Goal: Information Seeking & Learning: Compare options

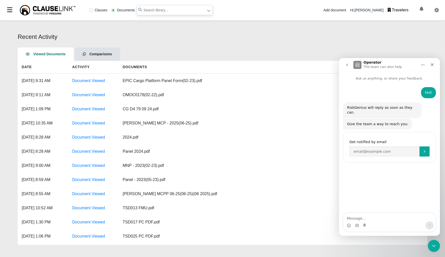
click at [164, 9] on input "text" at bounding box center [175, 10] width 76 height 10
type input "Aon 7-18-2025.pdf"
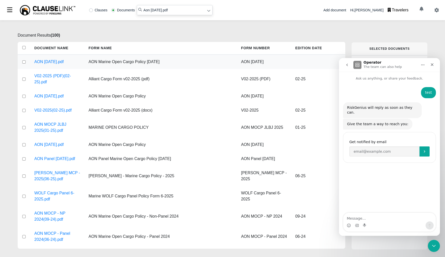
click at [24, 62] on input "checkbox" at bounding box center [24, 61] width 5 height 3
checkbox input "true"
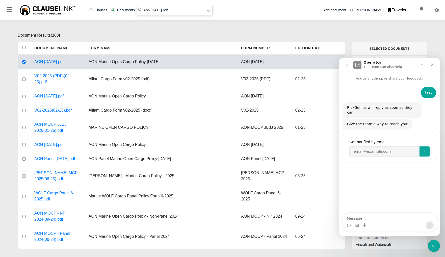
click at [224, 27] on div "Document Results ( 100 ) Document Name Form Name Form Number Edition Date AON 0…" at bounding box center [222, 138] width 445 height 237
click at [434, 66] on icon "Close" at bounding box center [432, 65] width 4 height 4
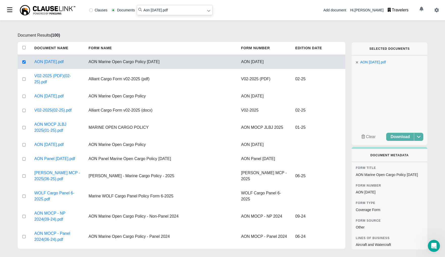
drag, startPoint x: 152, startPoint y: 10, endPoint x: 216, endPoint y: 10, distance: 64.4
click at [216, 10] on div "Clauses Documents Aon 7-18-2025.pdf Add document Hi, Jake Doller Travelers" at bounding box center [222, 10] width 445 height 20
type input "Aon Panel 10-5-2022.pdf"
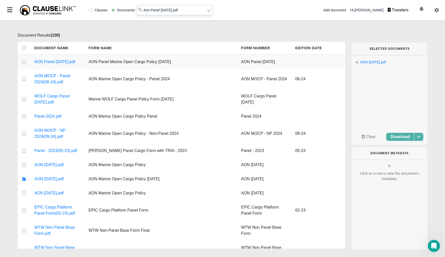
click at [23, 64] on input "checkbox" at bounding box center [24, 61] width 5 height 3
checkbox input "true"
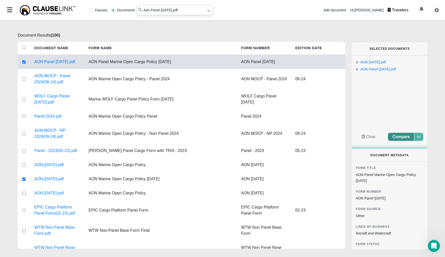
click at [404, 139] on span "Compare" at bounding box center [401, 137] width 17 height 4
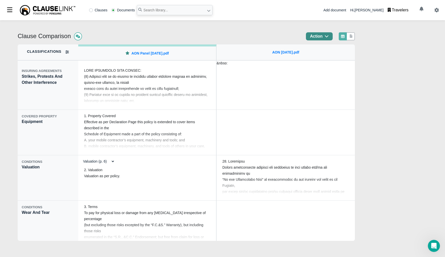
click at [329, 35] on icon "button" at bounding box center [327, 36] width 4 height 4
click at [244, 30] on div "Clause Comparison Action Classifications INSURING AGREEMENTS Strikes, Protests …" at bounding box center [222, 138] width 445 height 237
click at [150, 90] on div at bounding box center [147, 87] width 134 height 42
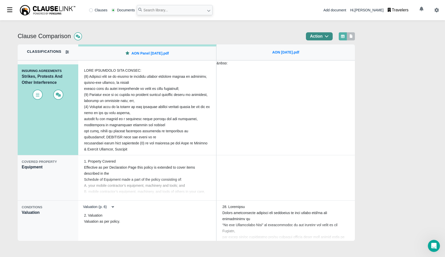
click at [353, 37] on icon at bounding box center [351, 36] width 5 height 4
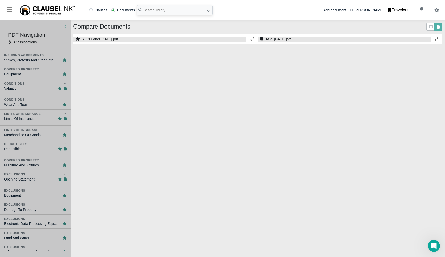
select select "1"
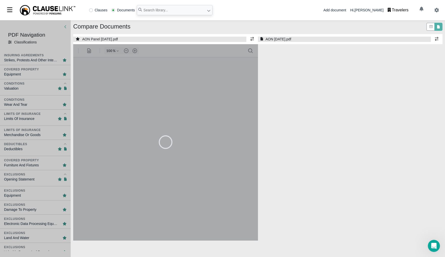
select select "1"
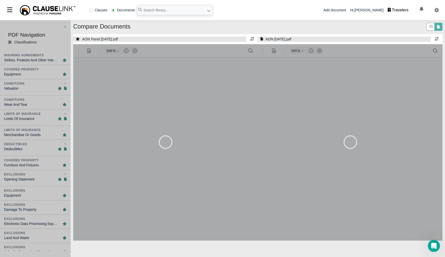
type input "90"
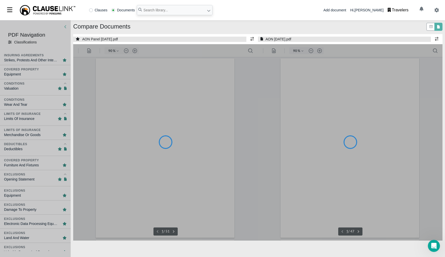
type input "90"
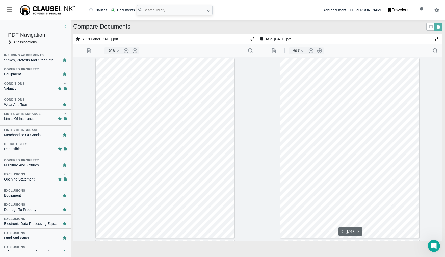
click at [17, 60] on div "Strikes, Protests And Other Interference" at bounding box center [31, 60] width 54 height 5
type input "4"
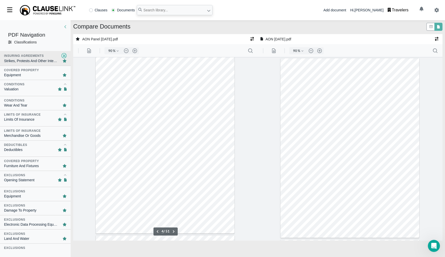
scroll to position [544, 0]
click at [253, 39] on icon "button" at bounding box center [252, 39] width 4 height 4
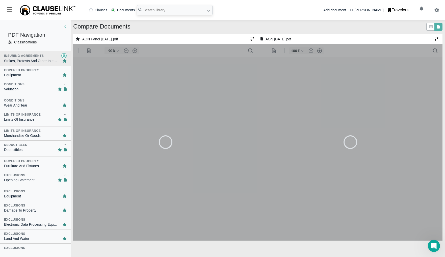
type input "100"
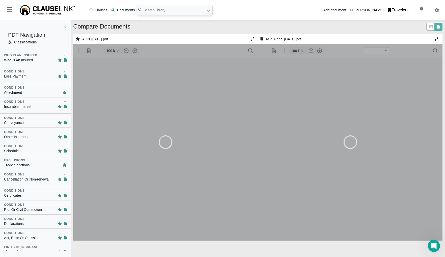
scroll to position [0, 0]
type input "90"
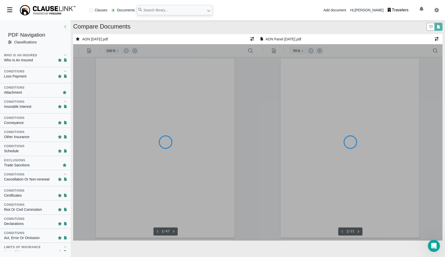
type input "90"
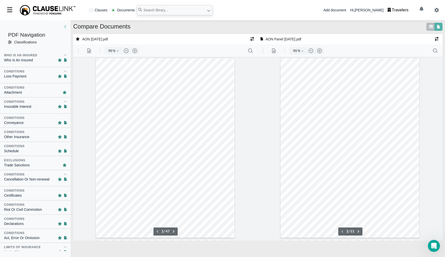
click at [430, 26] on icon at bounding box center [431, 26] width 4 height 3
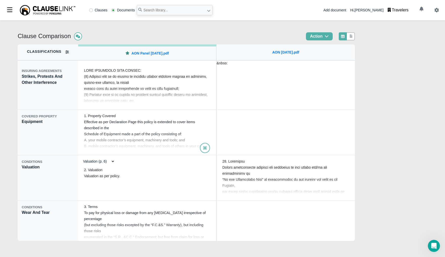
click at [129, 135] on div "1. Property Covered Effective as per Declaration Page this policy is extended t…" at bounding box center [147, 133] width 134 height 42
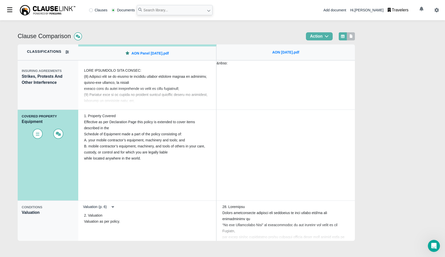
click at [353, 36] on icon at bounding box center [351, 36] width 3 height 4
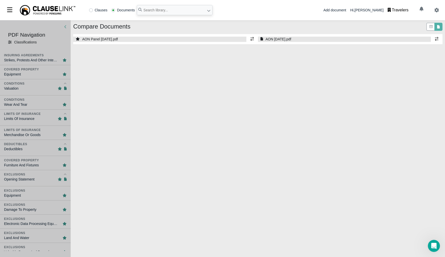
select select "1"
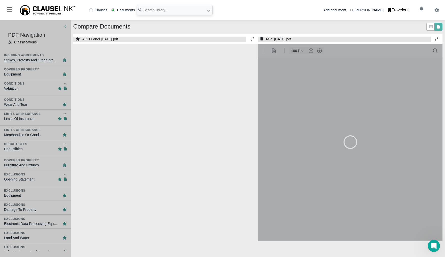
select select "1"
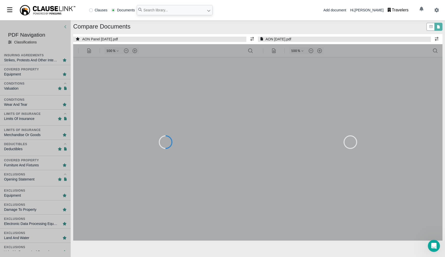
type input "90"
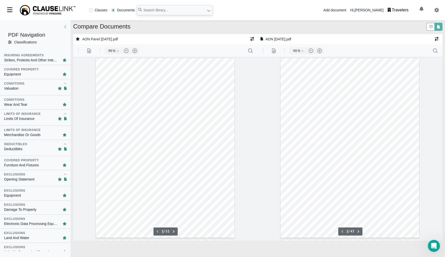
click at [30, 60] on div "Strikes, Protests And Other Interference" at bounding box center [31, 60] width 54 height 5
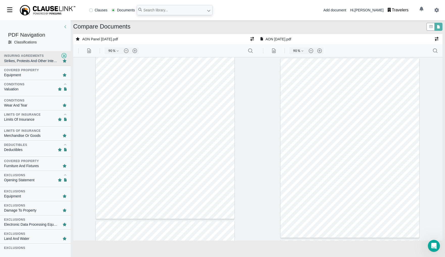
click at [28, 68] on div "Covered Property" at bounding box center [21, 70] width 35 height 5
type input "6"
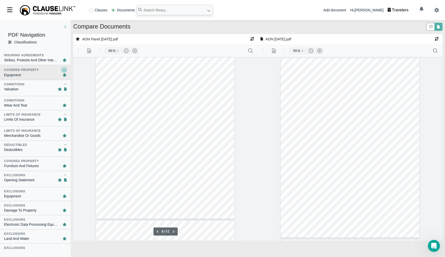
scroll to position [869, 0]
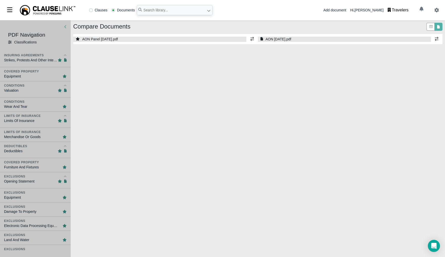
select select "1"
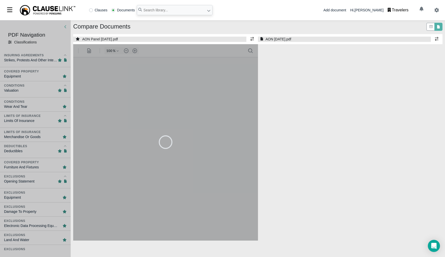
select select "1"
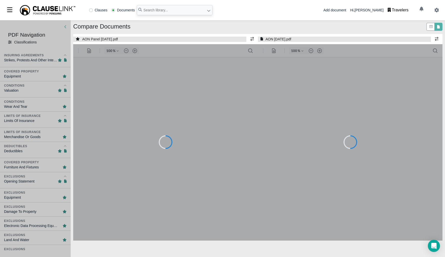
type input "90"
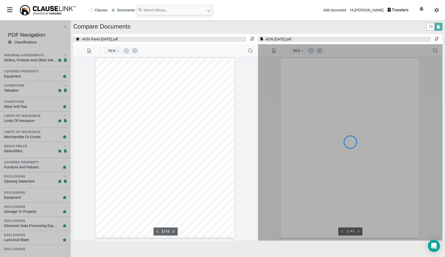
type input "90"
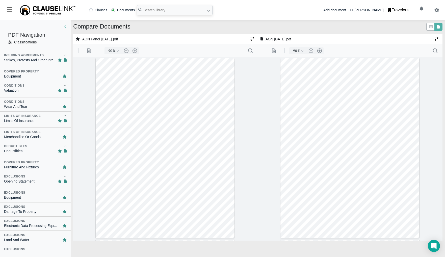
click at [25, 60] on div "Strikes, Protests And Other Interference" at bounding box center [31, 60] width 54 height 5
type input "4"
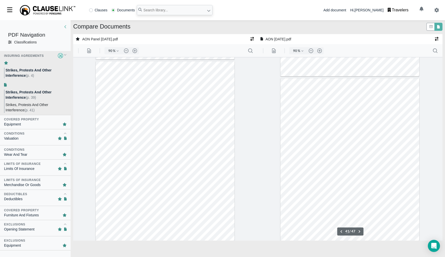
scroll to position [530, 0]
click at [18, 112] on span "Strikes, Protests And Other Interference" at bounding box center [27, 107] width 43 height 9
click at [20, 106] on span "Strikes, Protests And Other Interference" at bounding box center [29, 107] width 46 height 9
click at [24, 94] on span "Strikes, Protests And Other Interference" at bounding box center [27, 94] width 43 height 9
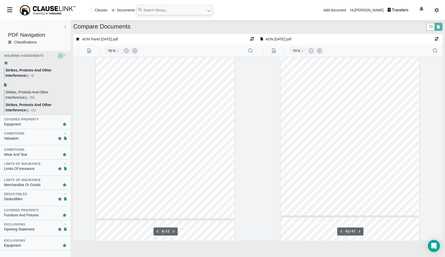
type input "39"
click at [18, 123] on div "Equipment" at bounding box center [12, 124] width 17 height 5
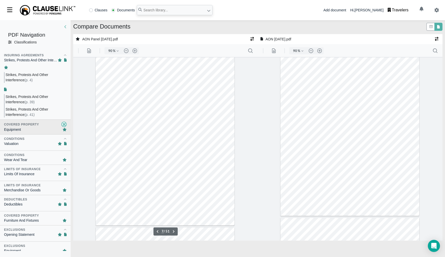
scroll to position [1100, 0]
click at [22, 140] on div "Conditions" at bounding box center [14, 139] width 20 height 5
type input "6"
type input "8"
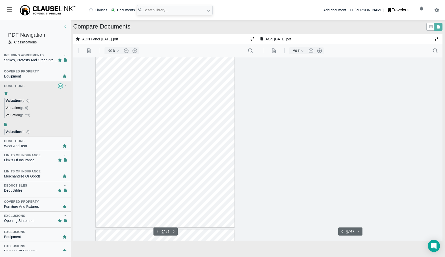
scroll to position [1327, 0]
type input "4"
click at [39, 60] on div "Strikes, Protests And Other Interference" at bounding box center [31, 60] width 54 height 5
type input "39"
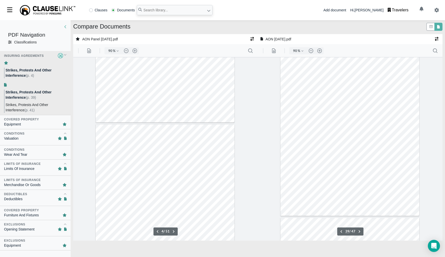
scroll to position [486, 0]
drag, startPoint x: 29, startPoint y: 122, endPoint x: 73, endPoint y: 102, distance: 48.1
click at [29, 122] on div "Equipment" at bounding box center [35, 124] width 63 height 5
type input "6"
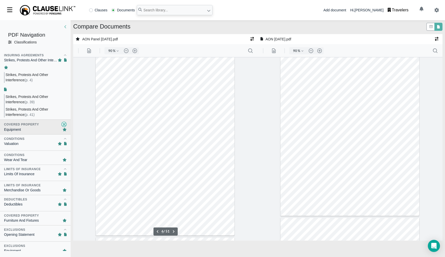
scroll to position [915, 0]
type input "34"
click at [434, 53] on button ".cls-1{fill:#abb0c4;} icon - header - search" at bounding box center [435, 51] width 8 height 8
type input "66"
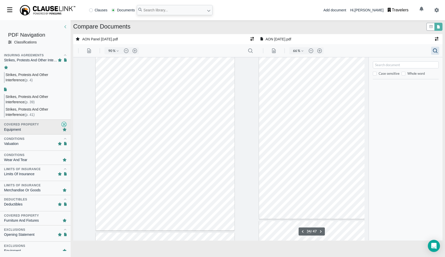
scroll to position [4401, 0]
type input "contract"
type input "5"
type input "contractor's equipment"
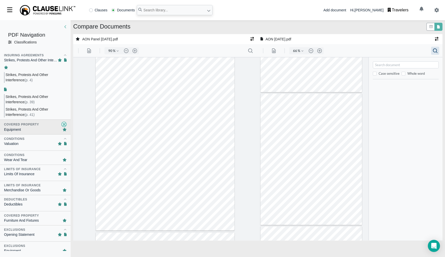
click at [250, 84] on div at bounding box center [165, 148] width 185 height 183
click at [12, 140] on div "Conditions" at bounding box center [14, 139] width 20 height 5
type input "8"
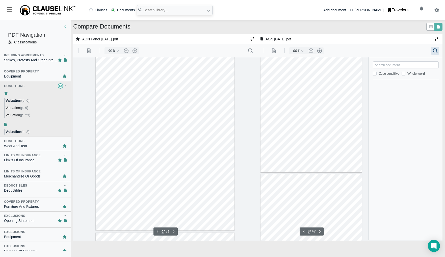
scroll to position [892, 0]
click at [24, 108] on span "(p. 9)" at bounding box center [24, 108] width 8 height 4
click at [19, 115] on span "Valuation" at bounding box center [13, 115] width 14 height 4
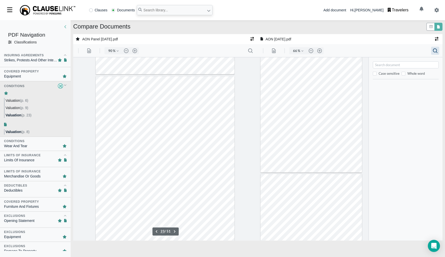
click at [18, 107] on span "Valuation" at bounding box center [13, 108] width 14 height 4
click at [248, 130] on div at bounding box center [165, 148] width 185 height 183
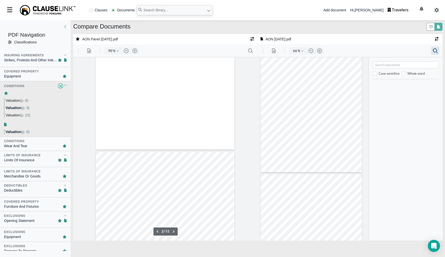
type input "1"
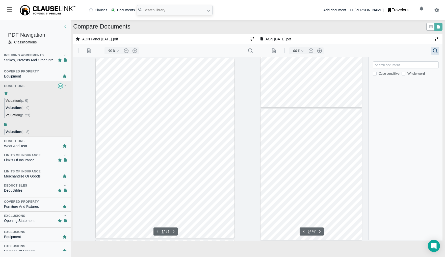
scroll to position [511, 0]
type input "1"
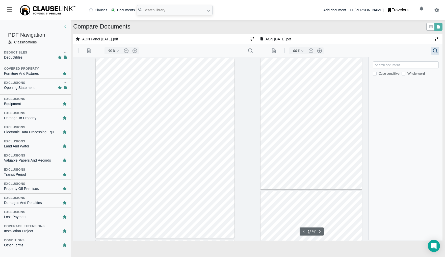
scroll to position [134, 0]
click at [429, 24] on link at bounding box center [431, 26] width 5 height 5
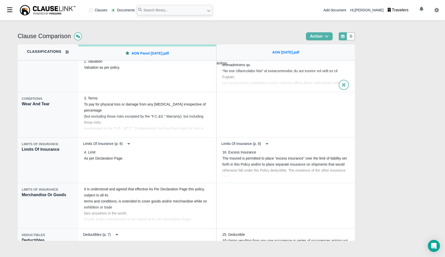
scroll to position [114, 0]
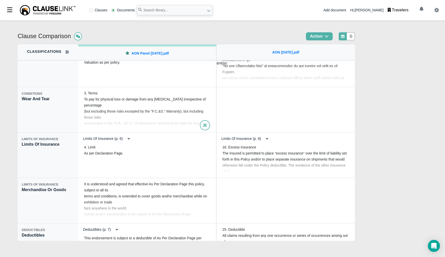
click at [157, 111] on div "3. Terms To pay for physical loss or damage from any [MEDICAL_DATA] irrespectiv…" at bounding box center [147, 110] width 134 height 42
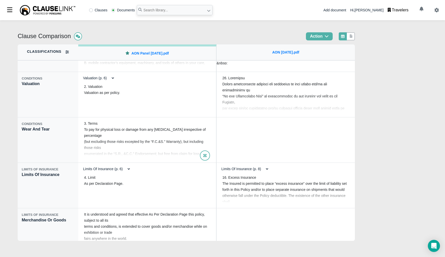
scroll to position [84, 0]
click at [206, 154] on icon at bounding box center [205, 156] width 4 height 4
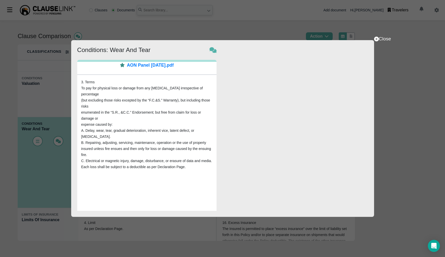
click at [257, 107] on div "Close Show Comments Conditions: Wear And Tear AON Panel 10-5-2022.pdf 3. Terms …" at bounding box center [222, 128] width 303 height 177
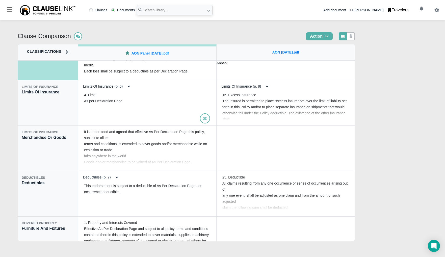
scroll to position [212, 0]
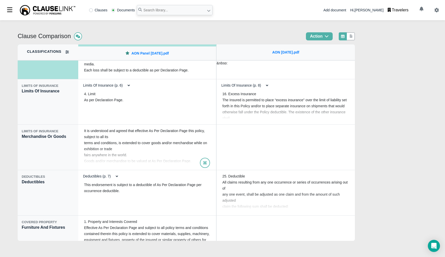
click at [138, 148] on div "It is understood and agreed that effective As Per Declaration Page this policy,…" at bounding box center [147, 147] width 134 height 42
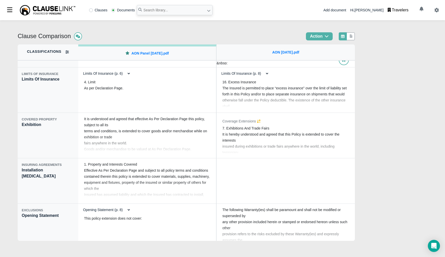
scroll to position [195, 0]
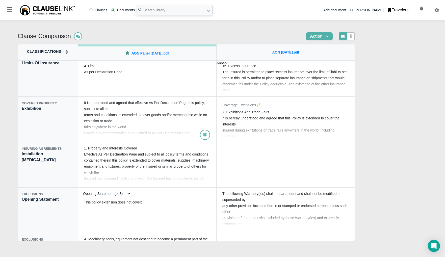
click at [122, 121] on div "It is understood and agreed that effective As Per Declaration Page this policy,…" at bounding box center [147, 119] width 134 height 42
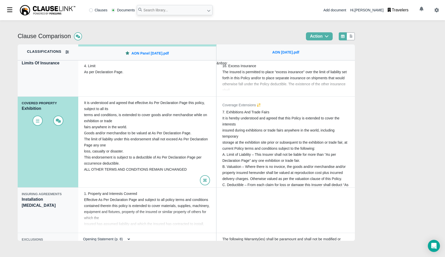
click at [123, 121] on div "It is understood and agreed that effective As Per Declaration Page this policy,…" at bounding box center [147, 141] width 134 height 87
click at [359, 37] on div "Clause Comparison Action Classifications INSURING AGREEMENTS Strikes, Protests …" at bounding box center [222, 138] width 445 height 237
click at [355, 36] on div at bounding box center [351, 36] width 8 height 8
click at [353, 39] on link at bounding box center [351, 36] width 5 height 5
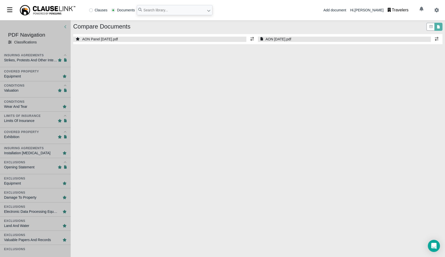
select select "1"
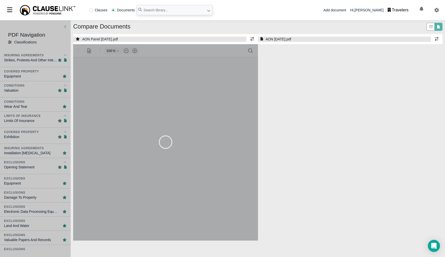
select select "1"
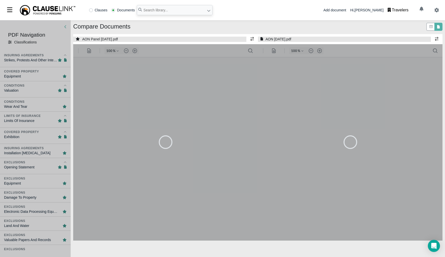
type input "90"
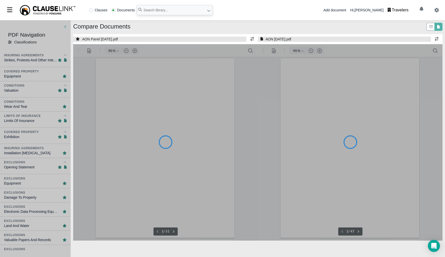
type input "90"
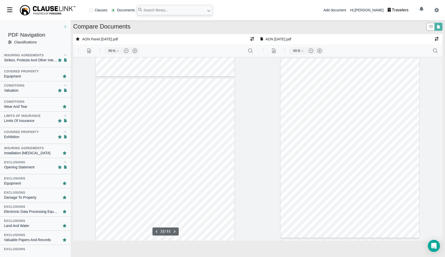
scroll to position [3563, 0]
type input "20"
click at [429, 27] on icon at bounding box center [431, 27] width 5 height 4
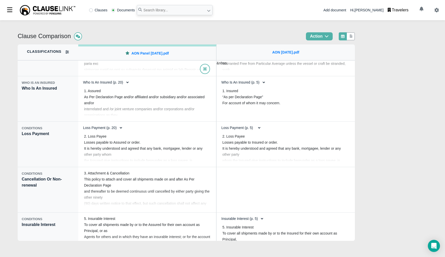
scroll to position [1658, 0]
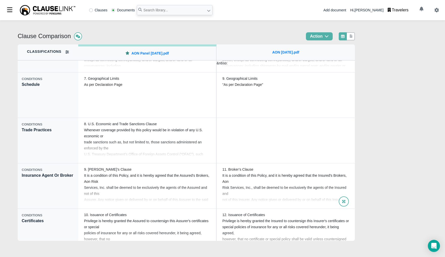
scroll to position [1854, 0]
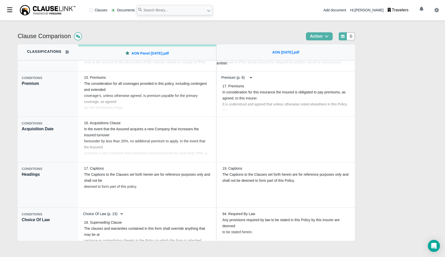
scroll to position [2185, 0]
